Goal: Information Seeking & Learning: Learn about a topic

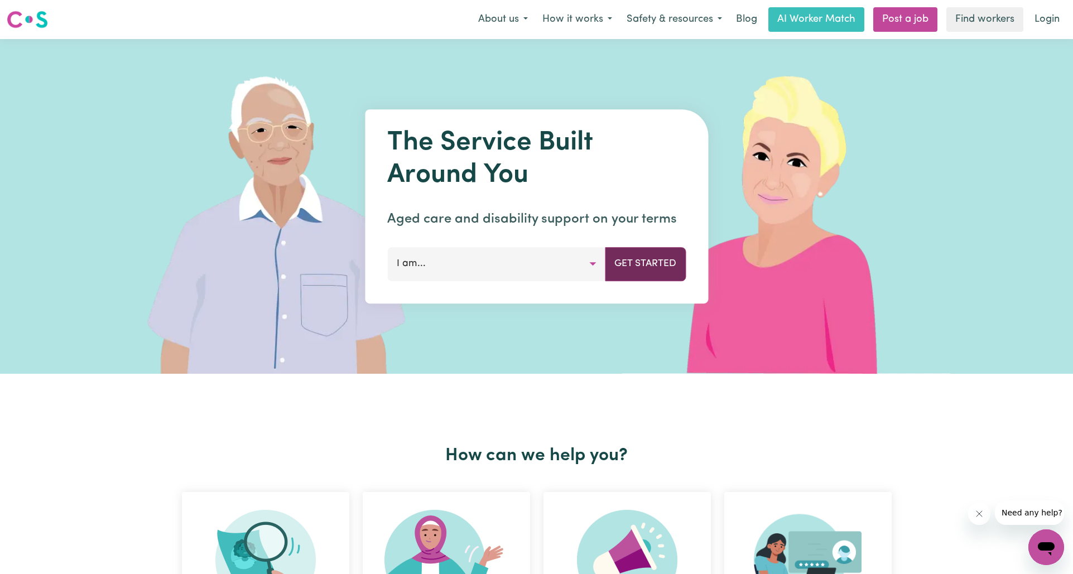
click at [610, 274] on button "Get Started" at bounding box center [645, 263] width 81 height 33
click at [594, 266] on button "I am..." at bounding box center [496, 263] width 218 height 33
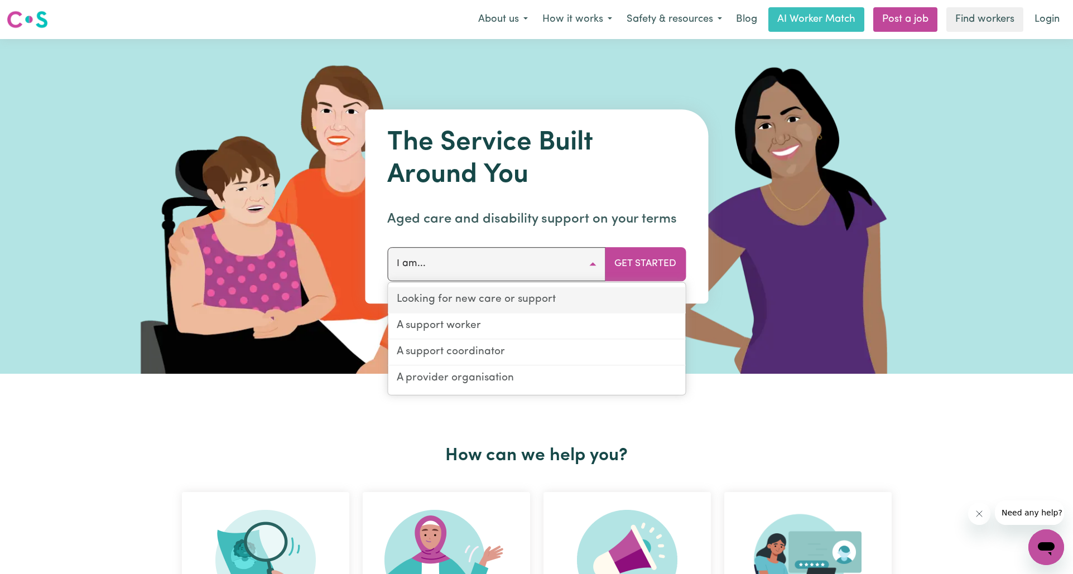
click at [584, 297] on link "Looking for new care or support" at bounding box center [536, 300] width 297 height 26
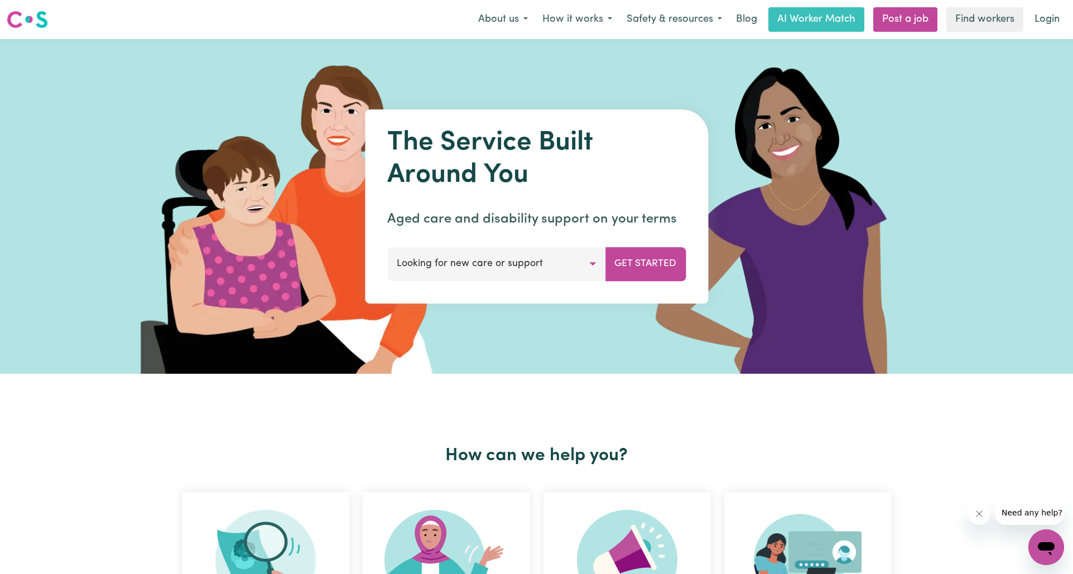
click at [590, 267] on button "Looking for new care or support" at bounding box center [496, 263] width 218 height 33
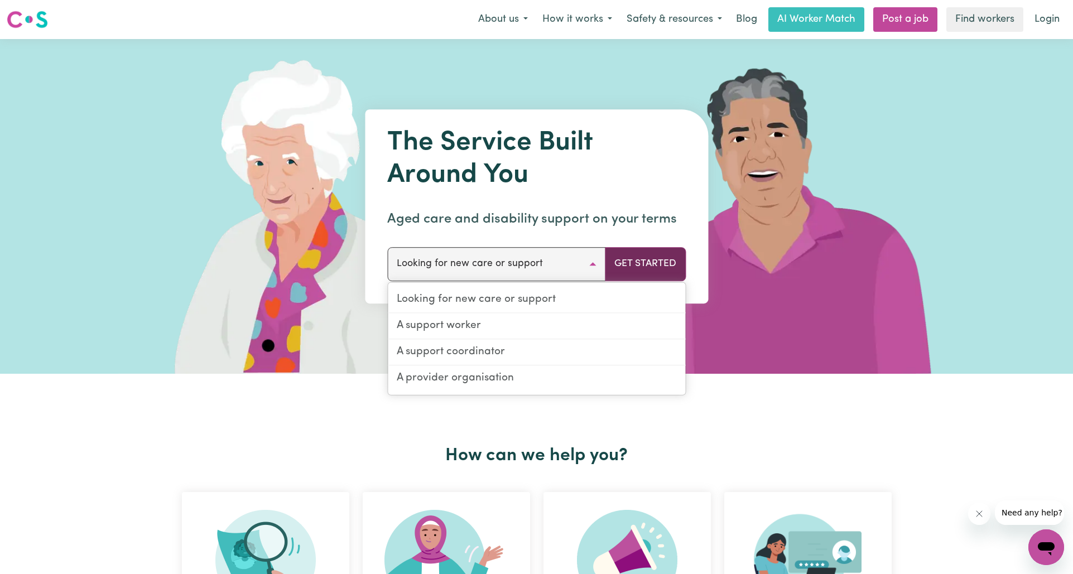
click at [639, 266] on button "Get Started" at bounding box center [645, 263] width 81 height 33
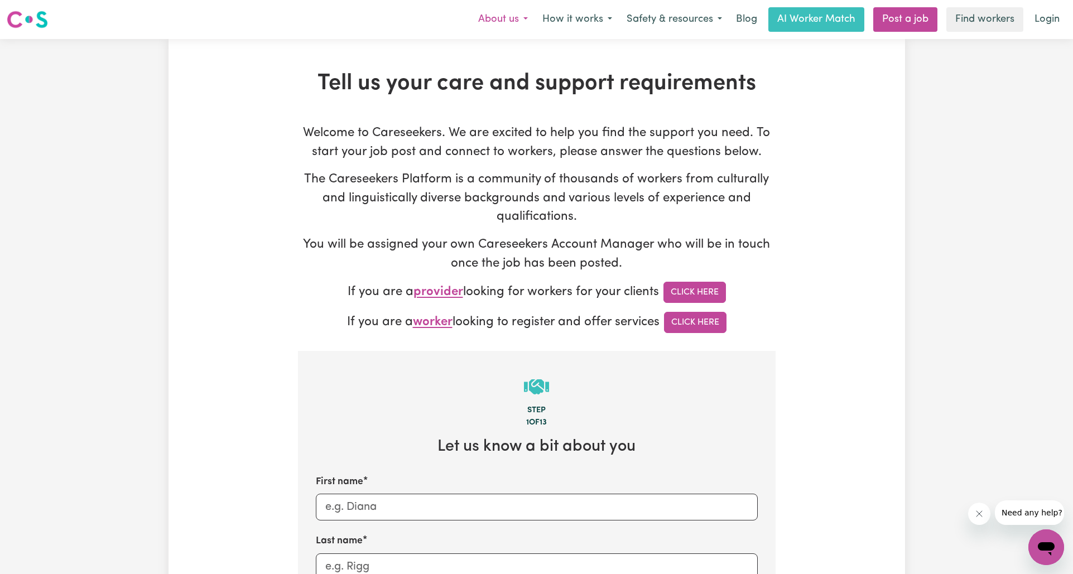
click at [517, 20] on button "About us" at bounding box center [503, 19] width 64 height 23
click at [561, 20] on button "How it works" at bounding box center [577, 19] width 84 height 23
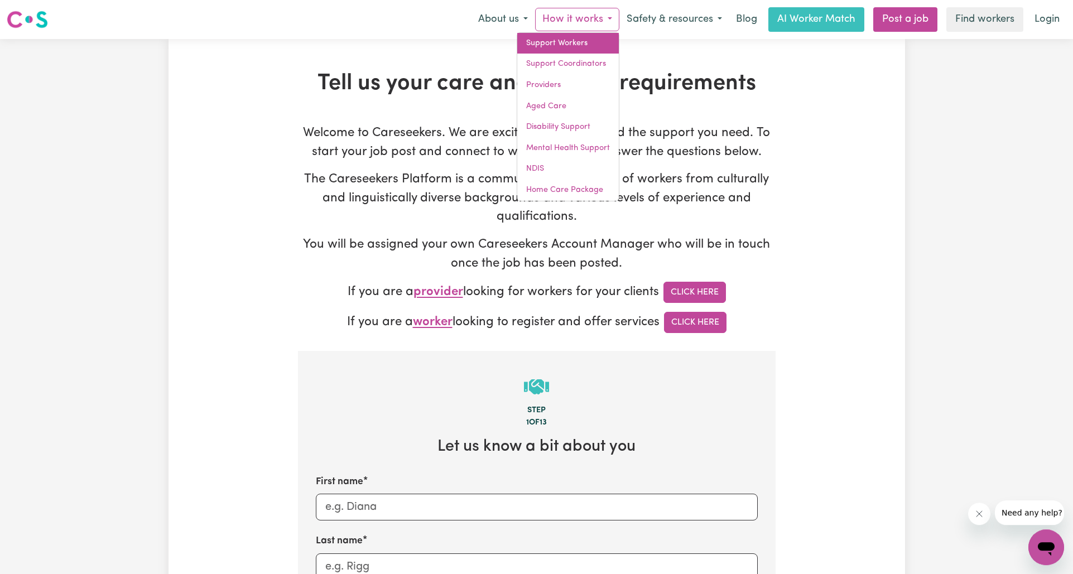
click at [559, 41] on link "Support Workers" at bounding box center [568, 43] width 102 height 21
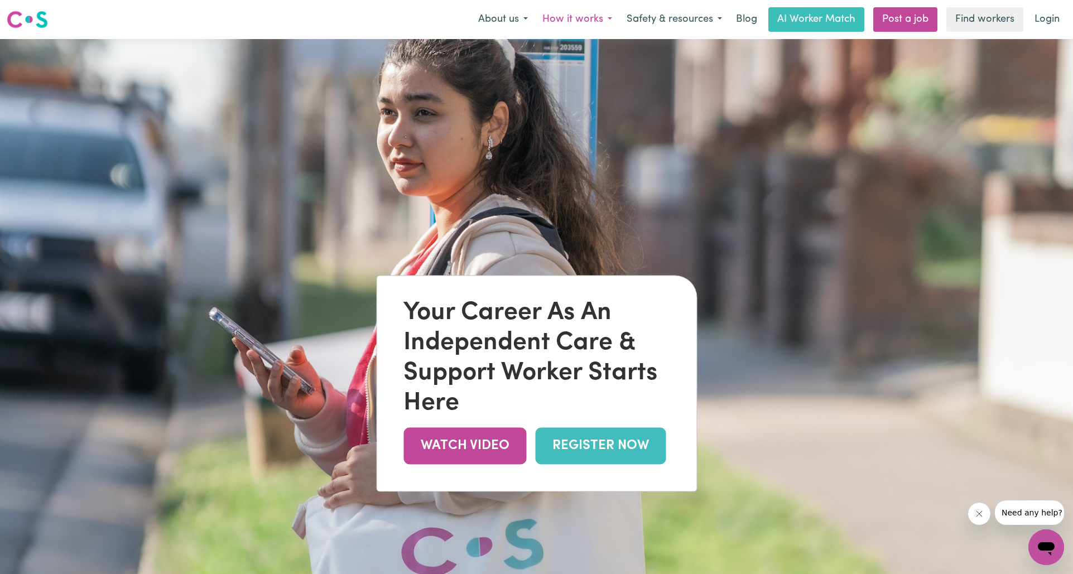
click at [552, 20] on button "How it works" at bounding box center [577, 19] width 84 height 23
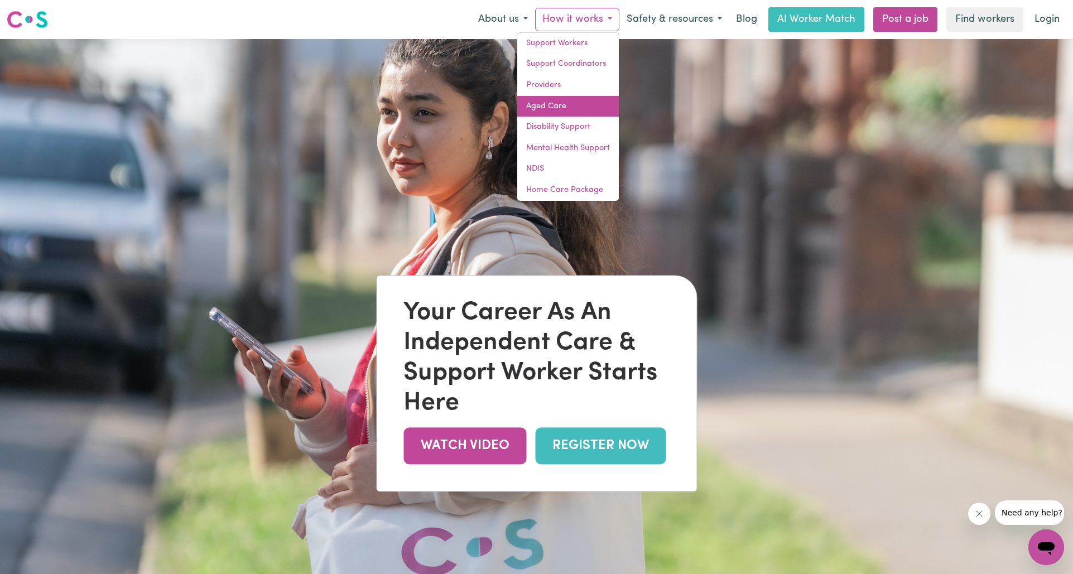
click at [547, 107] on link "Aged Care" at bounding box center [568, 106] width 102 height 21
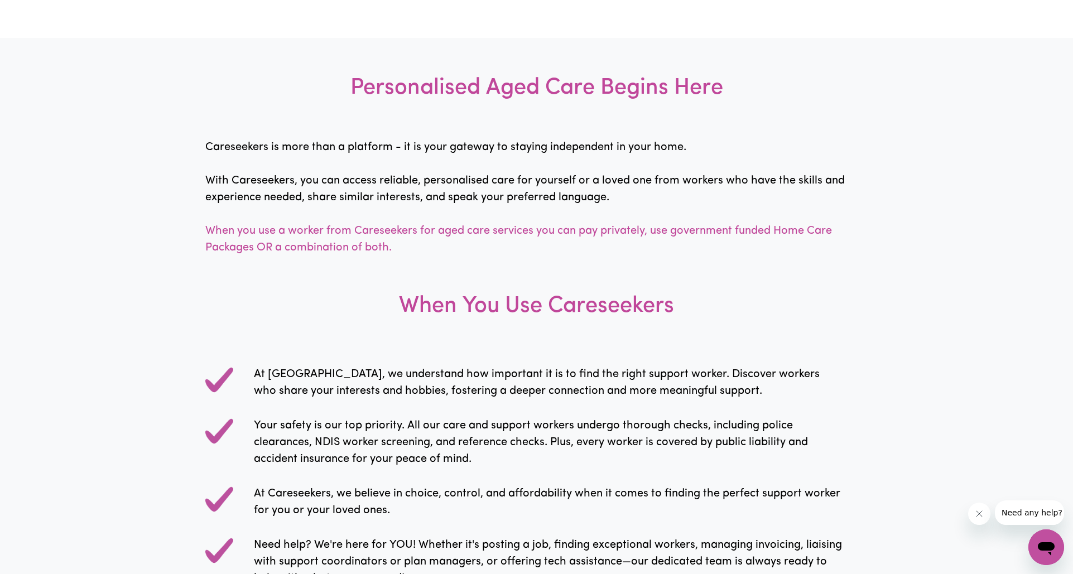
scroll to position [947, 0]
